Goal: Task Accomplishment & Management: Manage account settings

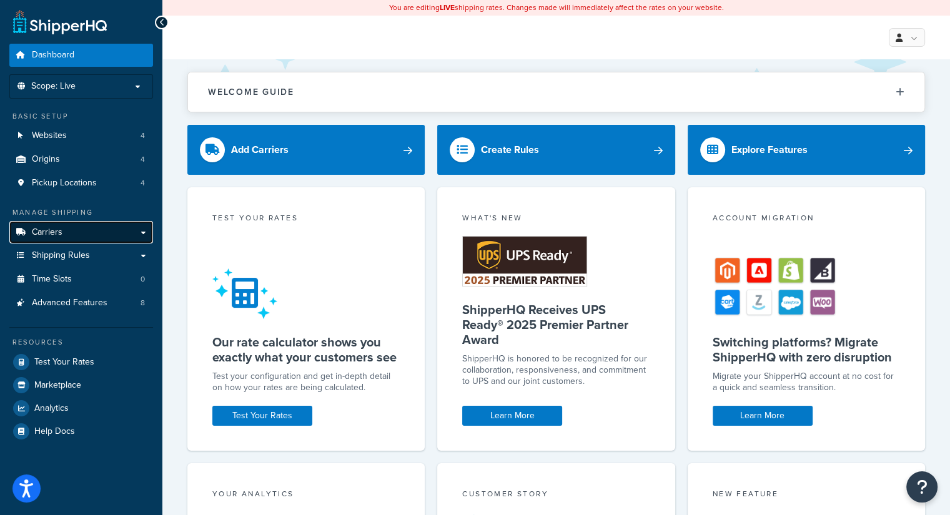
click at [83, 234] on link "Carriers" at bounding box center [81, 232] width 144 height 23
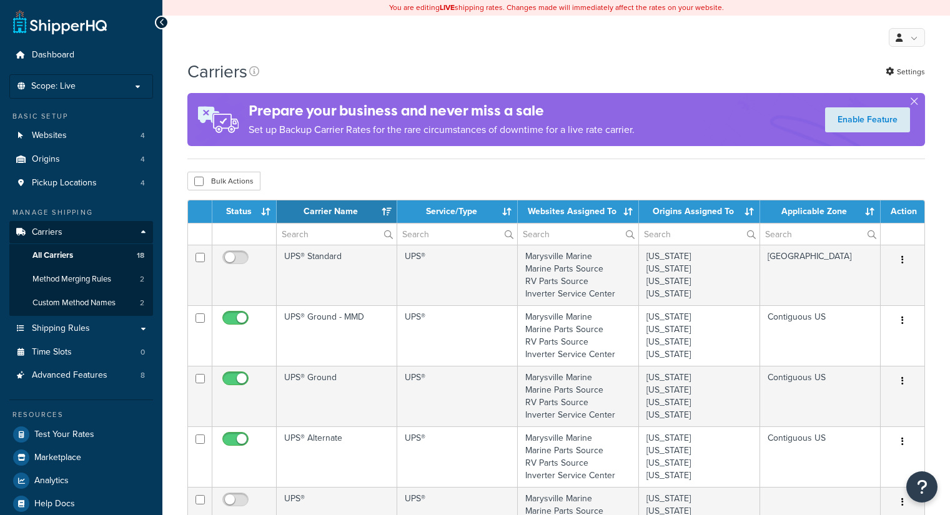
select select "15"
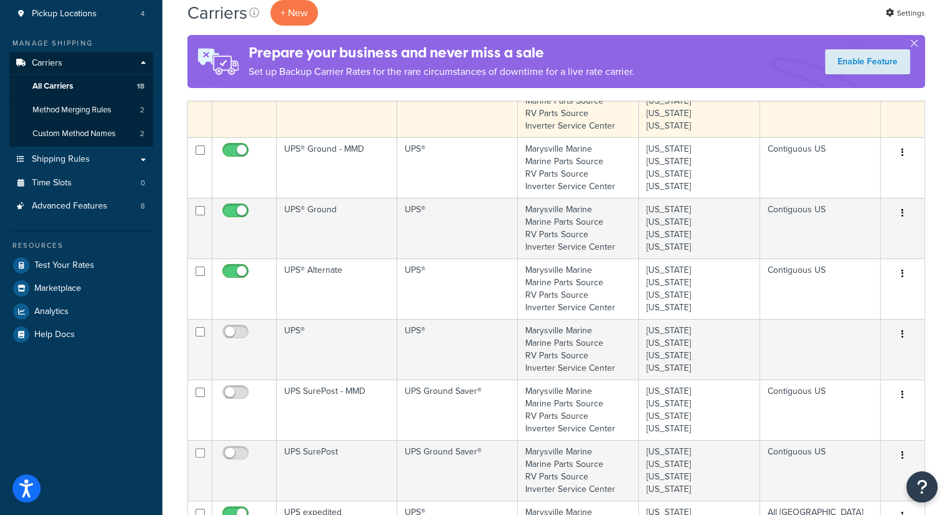
scroll to position [187, 0]
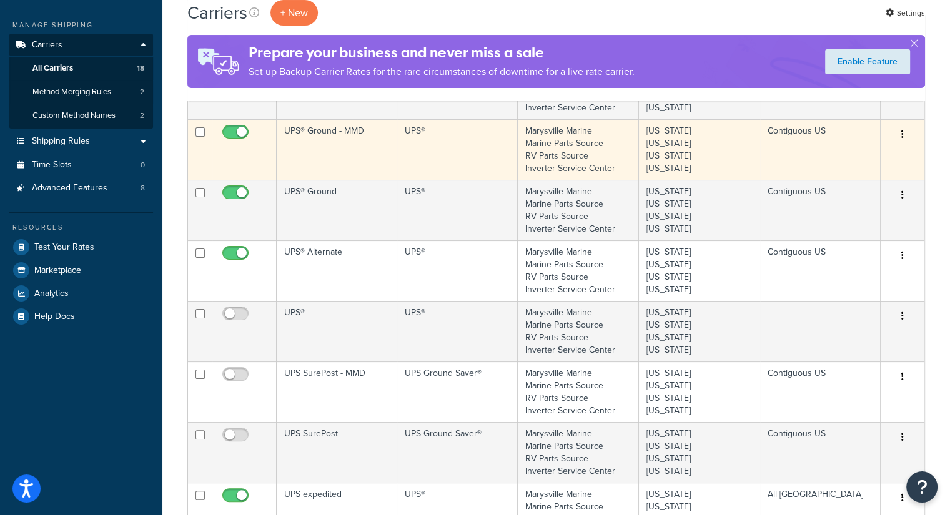
click at [376, 162] on td "UPS® Ground - MMD" at bounding box center [337, 149] width 121 height 61
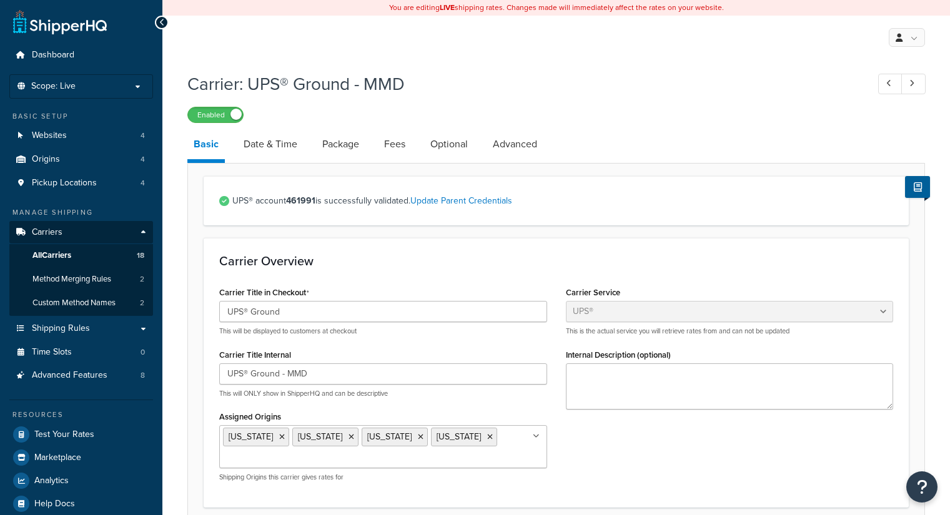
select select "ups"
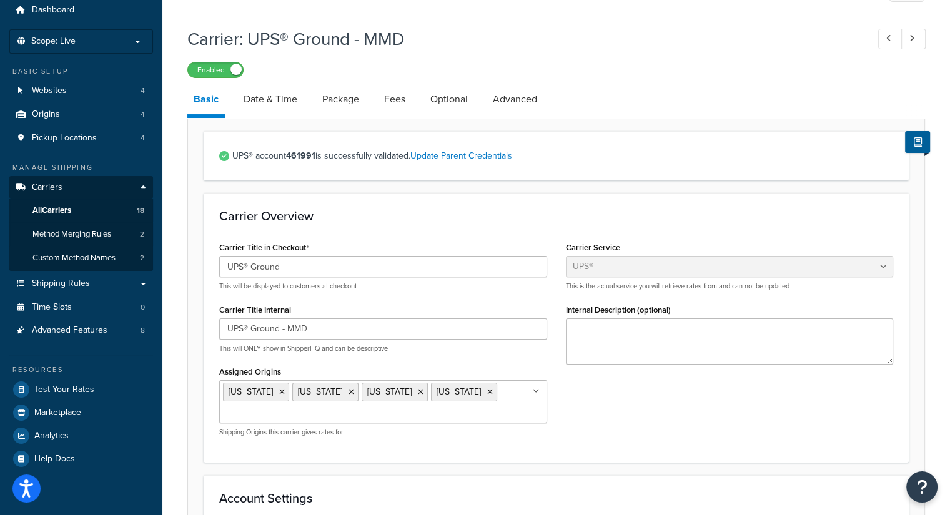
scroll to position [62, 0]
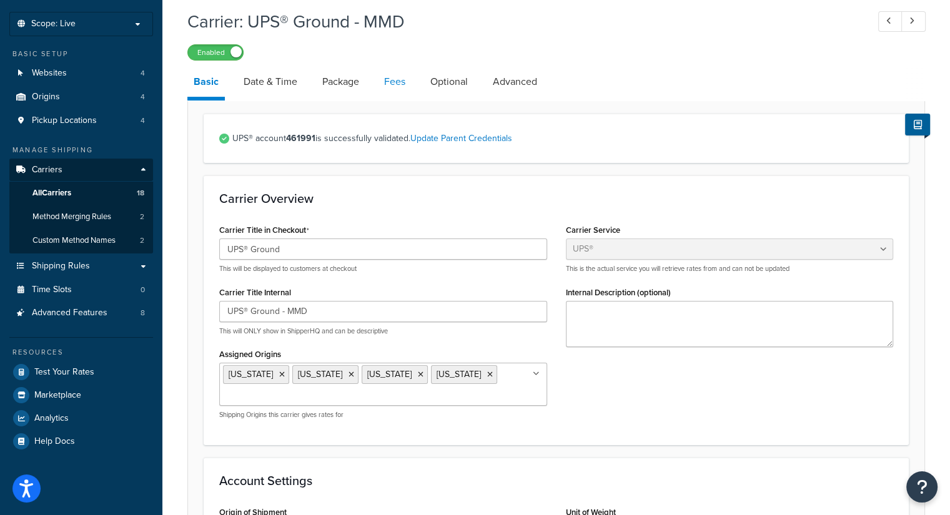
click at [402, 84] on link "Fees" at bounding box center [395, 82] width 34 height 30
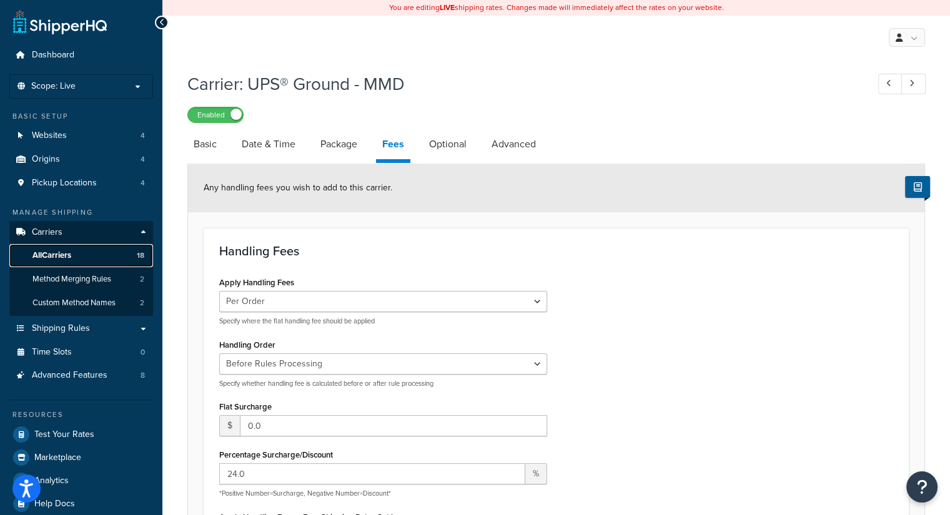
click at [76, 259] on link "All Carriers 18" at bounding box center [81, 255] width 144 height 23
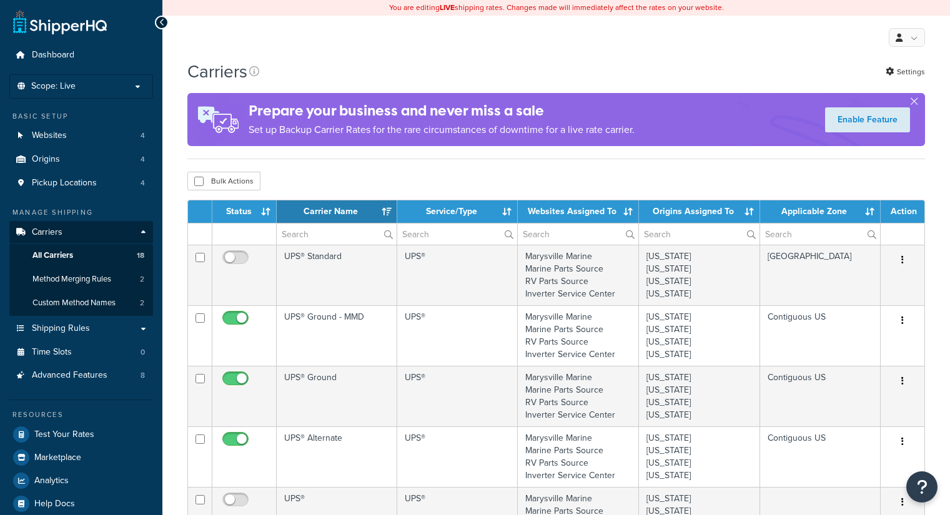
select select "15"
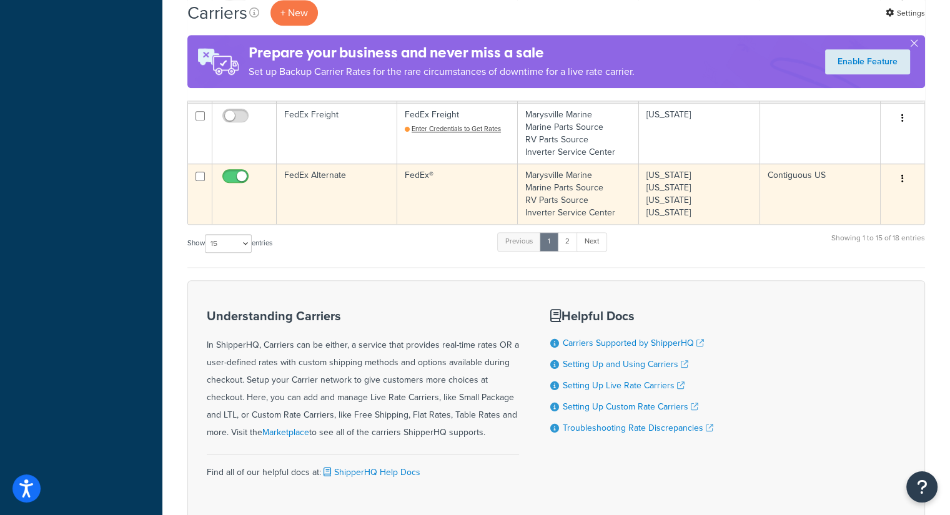
scroll to position [818, 0]
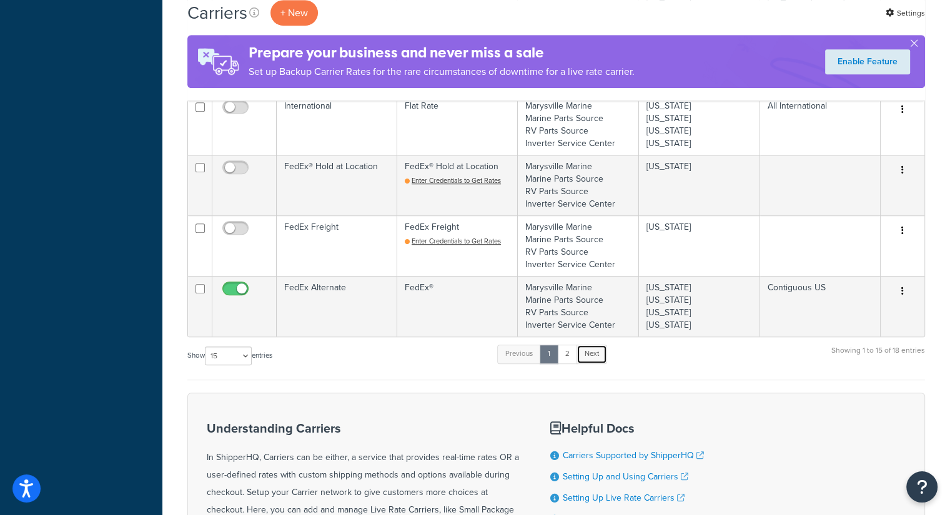
click at [592, 350] on link "Next" at bounding box center [592, 354] width 31 height 19
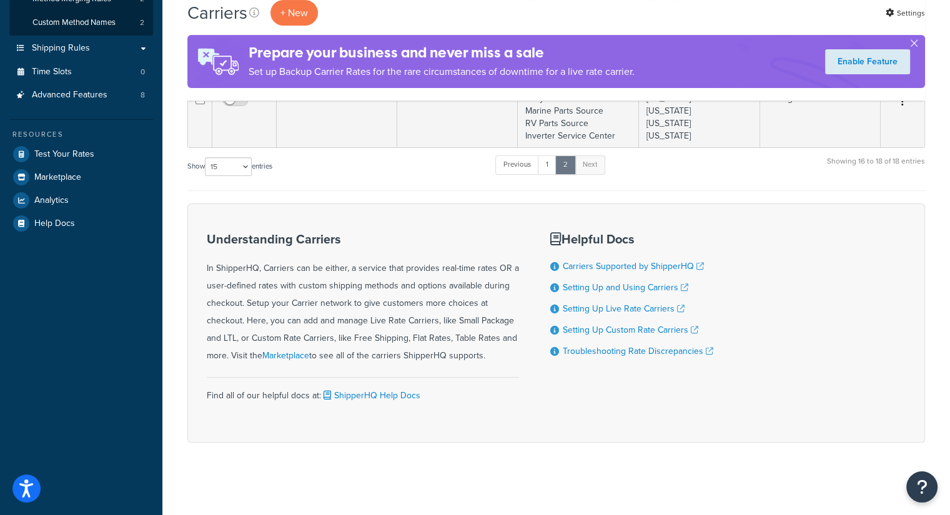
scroll to position [93, 0]
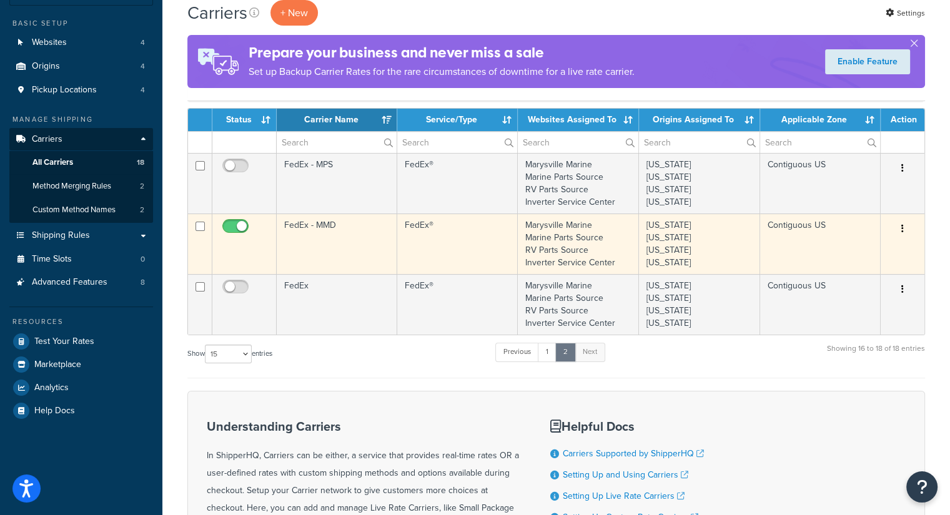
click at [349, 238] on td "FedEx - MMD" at bounding box center [337, 244] width 121 height 61
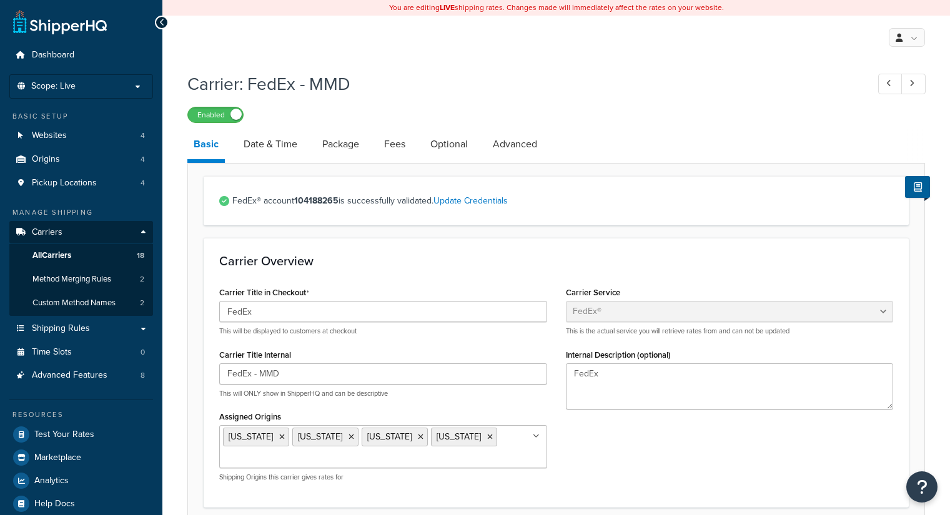
select select "fedEx"
select select "REGULAR_PICKUP"
select select "YOUR_PACKAGING"
click at [402, 147] on link "Fees" at bounding box center [395, 144] width 34 height 30
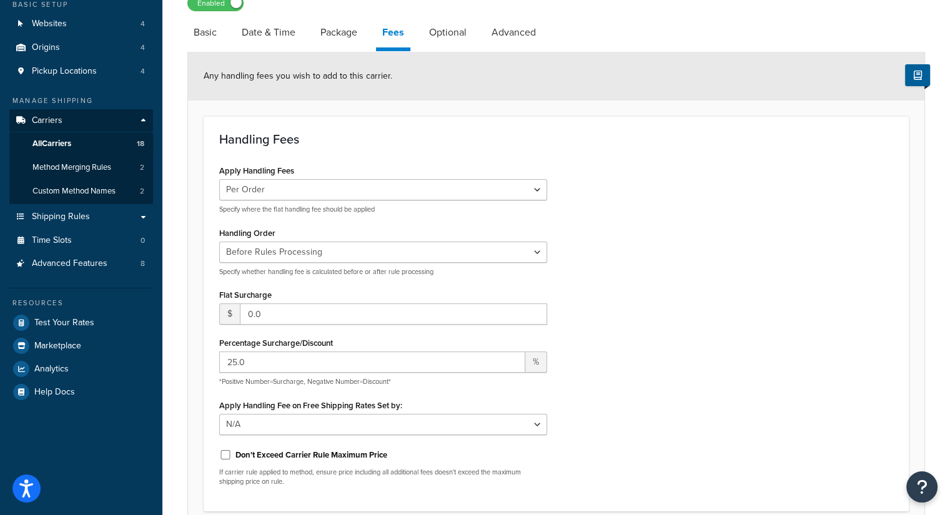
scroll to position [187, 0]
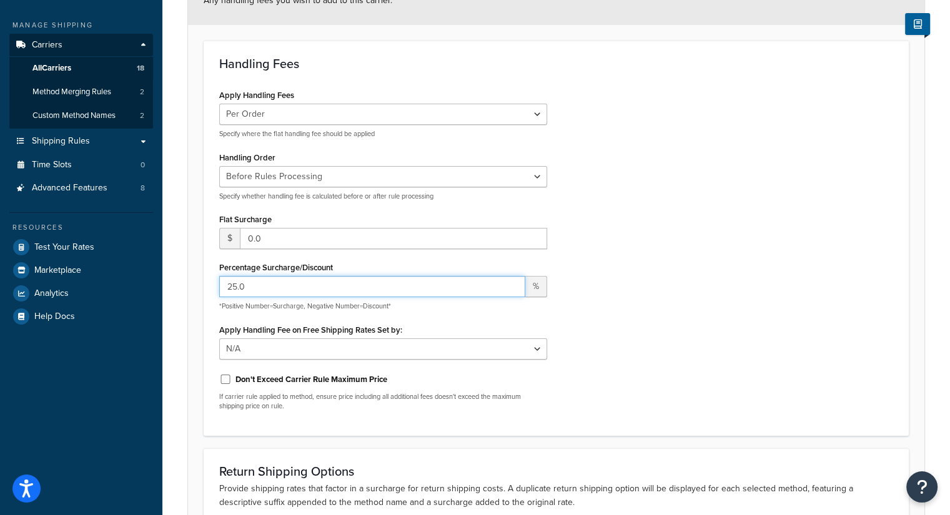
click at [235, 285] on input "25.0" at bounding box center [372, 286] width 306 height 21
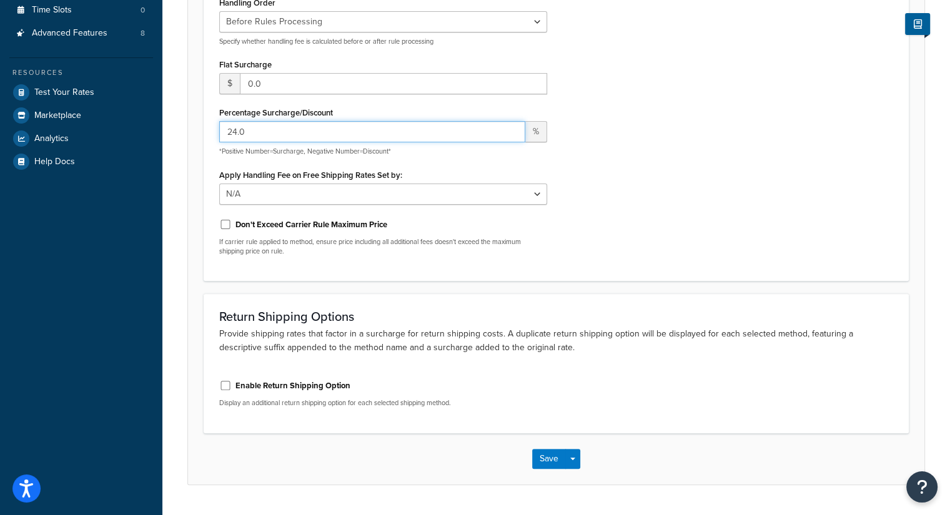
scroll to position [374, 0]
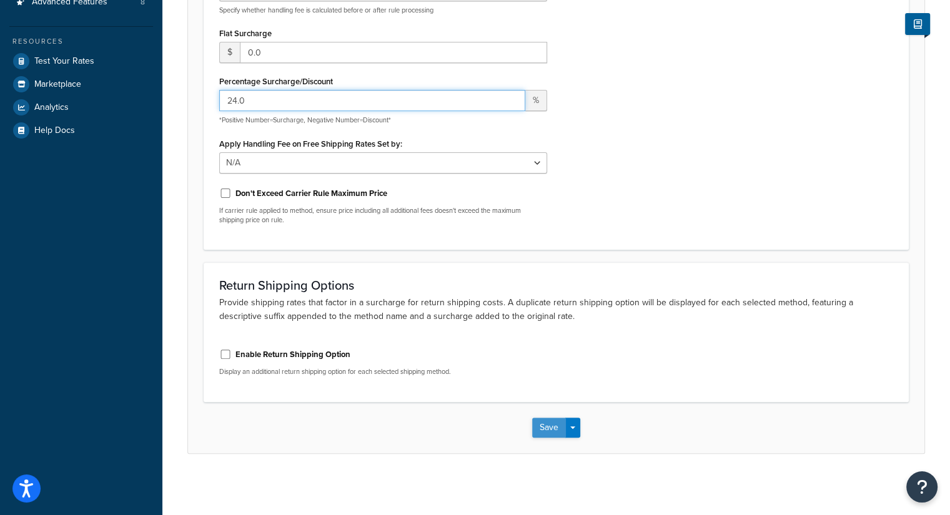
type input "24.0"
click at [546, 429] on button "Save" at bounding box center [549, 428] width 34 height 20
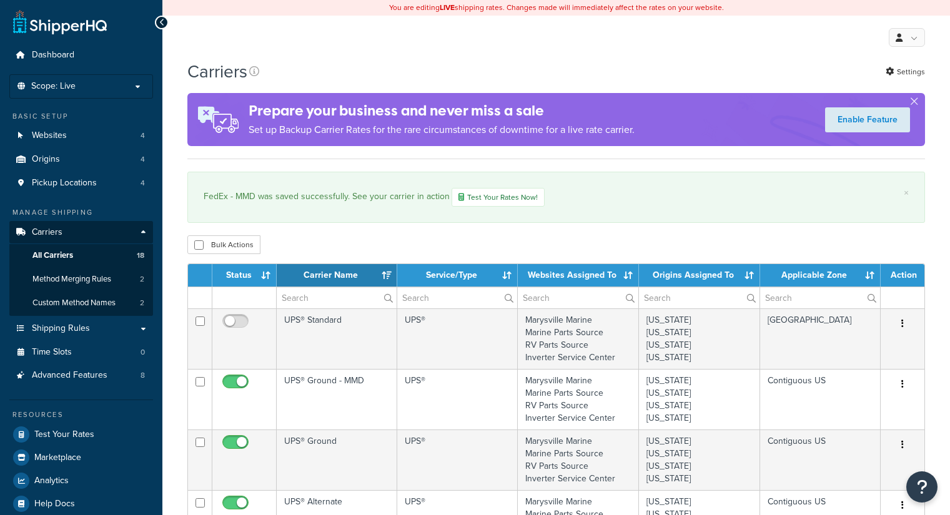
select select "15"
